Goal: Information Seeking & Learning: Learn about a topic

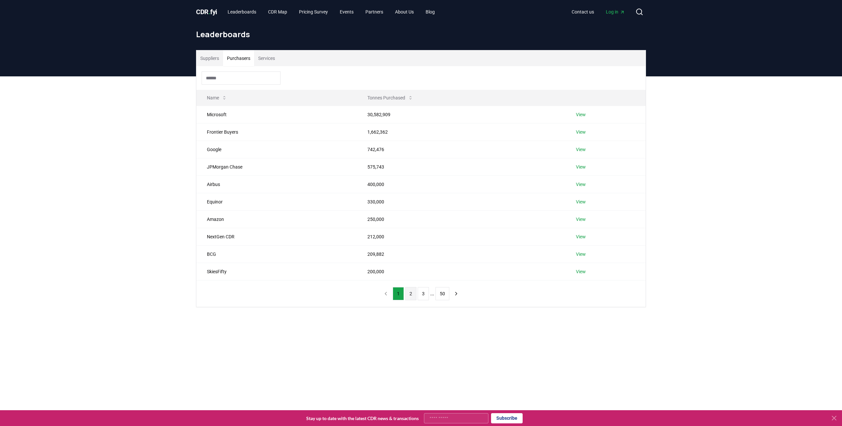
click at [411, 293] on button "2" at bounding box center [410, 293] width 11 height 13
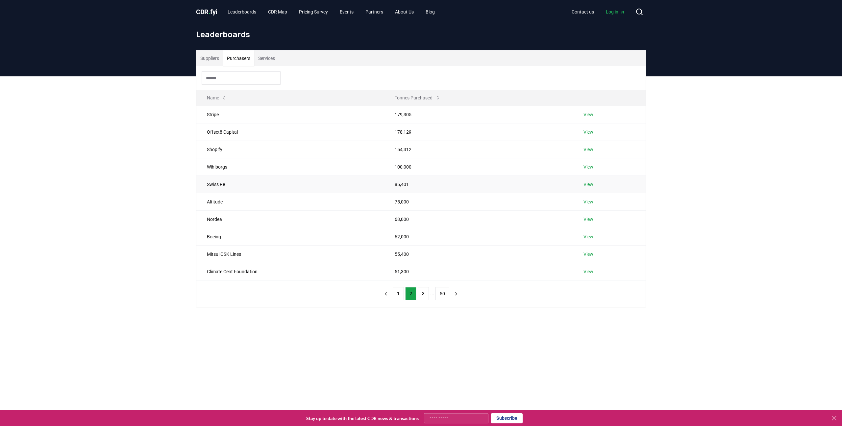
click at [396, 181] on td "85,401" at bounding box center [478, 183] width 189 height 17
click at [591, 183] on link "View" at bounding box center [589, 184] width 10 height 7
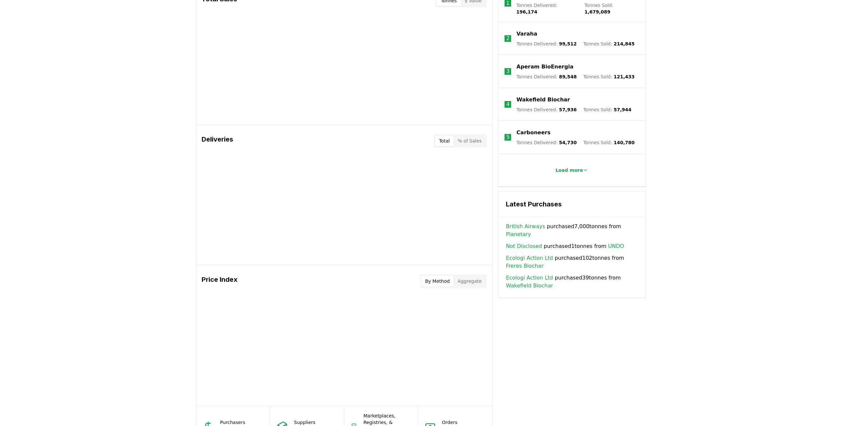
scroll to position [287, 0]
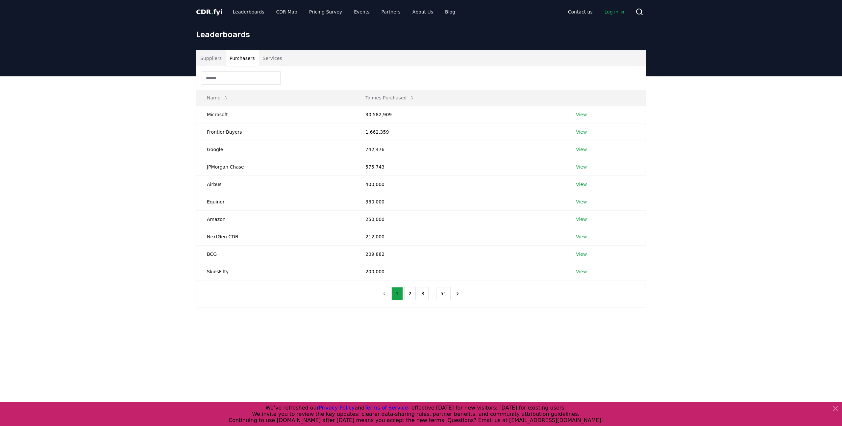
click at [245, 58] on button "Purchasers" at bounding box center [242, 58] width 33 height 16
click at [229, 199] on td "Equinor" at bounding box center [275, 201] width 159 height 17
click at [584, 201] on link "View" at bounding box center [581, 201] width 11 height 7
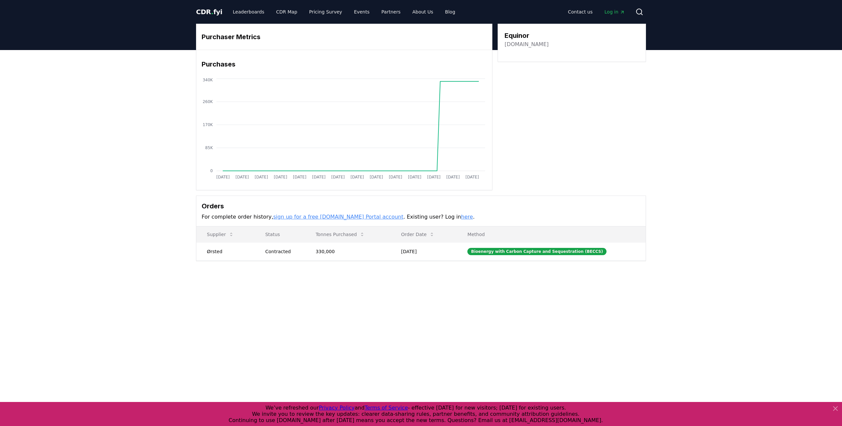
scroll to position [4, 0]
